Goal: Ask a question

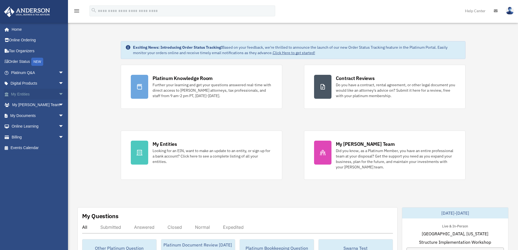
click at [59, 94] on span "arrow_drop_down" at bounding box center [64, 94] width 11 height 11
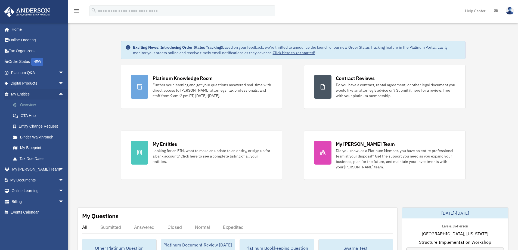
click at [28, 104] on link "Overview" at bounding box center [40, 105] width 65 height 11
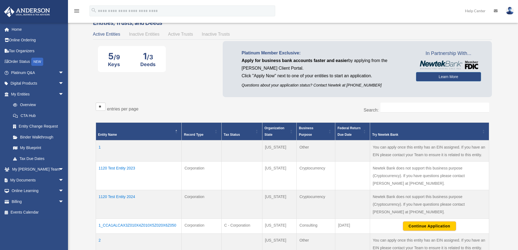
scroll to position [27, 0]
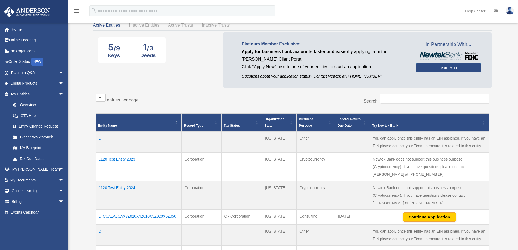
click at [122, 159] on td "1120 Test Entity 2023" at bounding box center [139, 167] width 86 height 29
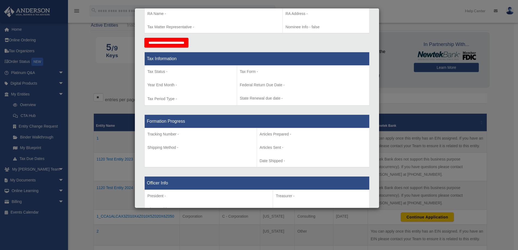
scroll to position [245, 0]
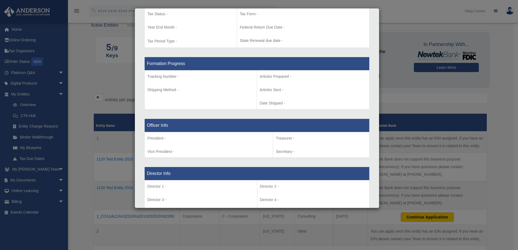
click at [396, 73] on div "Details × Articles Sent Organizational Date" at bounding box center [259, 125] width 518 height 250
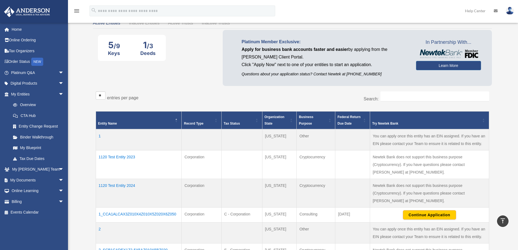
scroll to position [27, 0]
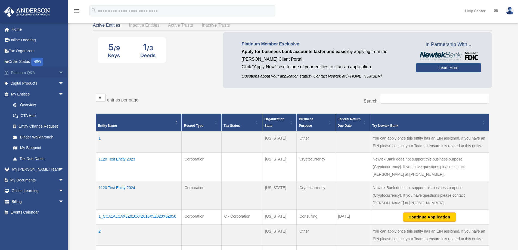
click at [59, 72] on span "arrow_drop_down" at bounding box center [64, 72] width 11 height 11
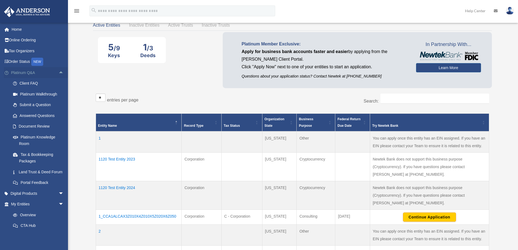
click at [59, 72] on span "arrow_drop_up" at bounding box center [64, 72] width 11 height 11
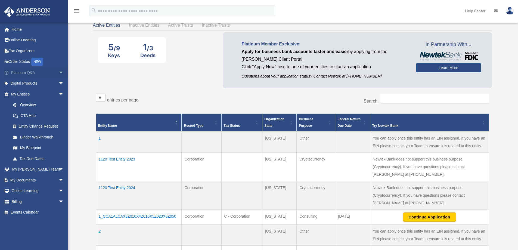
click at [59, 72] on span "arrow_drop_down" at bounding box center [64, 72] width 11 height 11
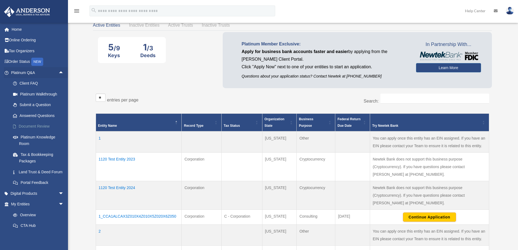
click at [28, 126] on link "Document Review" at bounding box center [40, 126] width 65 height 11
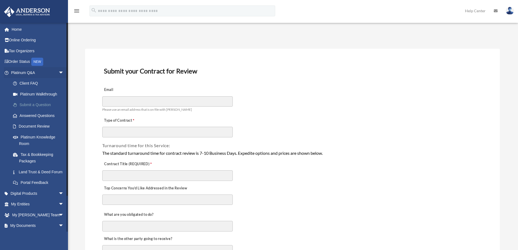
click at [30, 105] on link "Submit a Question" at bounding box center [40, 105] width 65 height 11
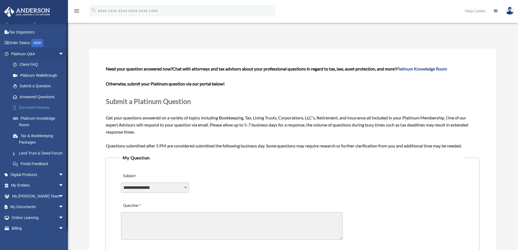
scroll to position [39, 0]
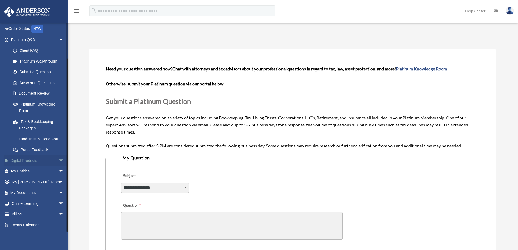
click at [59, 158] on span "arrow_drop_down" at bounding box center [64, 160] width 11 height 11
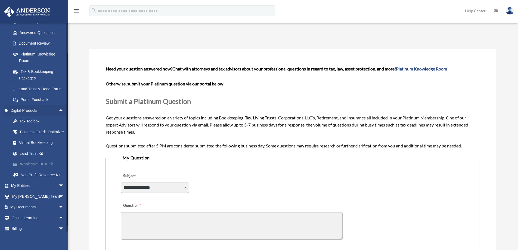
scroll to position [94, 0]
